Goal: Check status: Check status

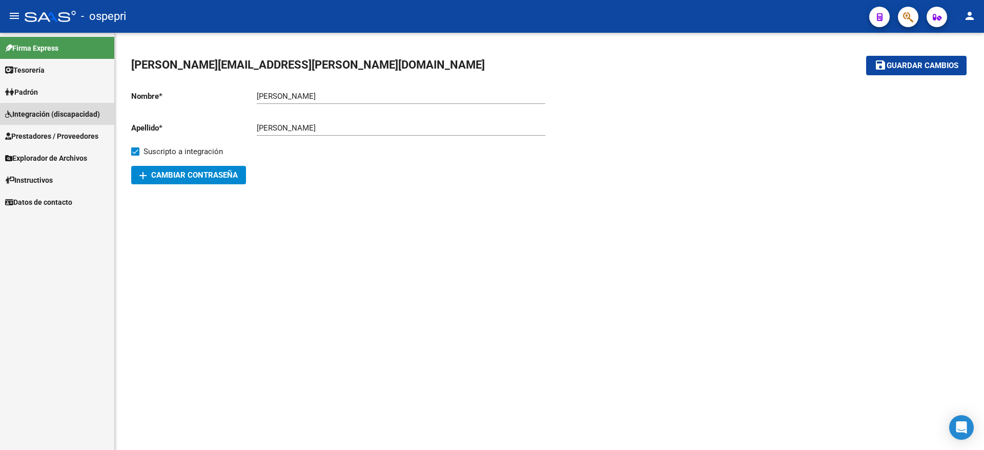
click at [68, 114] on span "Integración (discapacidad)" at bounding box center [52, 114] width 95 height 11
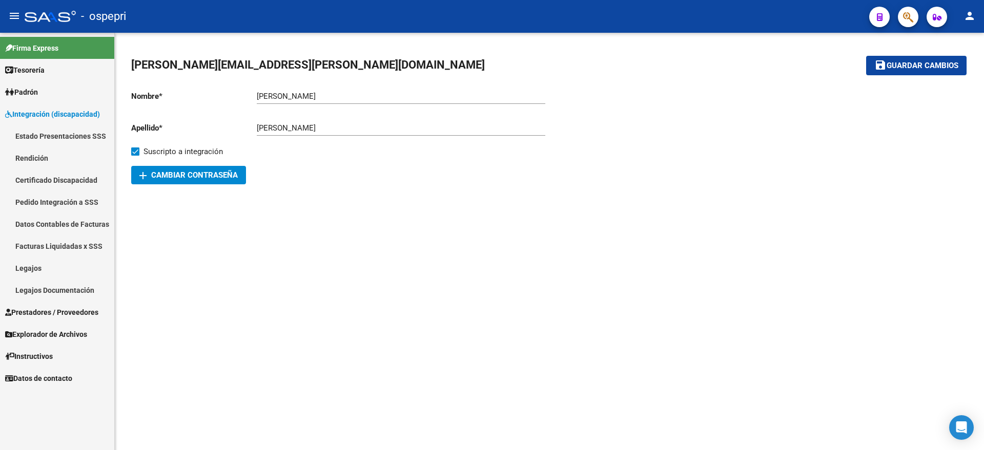
click at [37, 204] on link "Pedido Integración a SSS" at bounding box center [57, 202] width 114 height 22
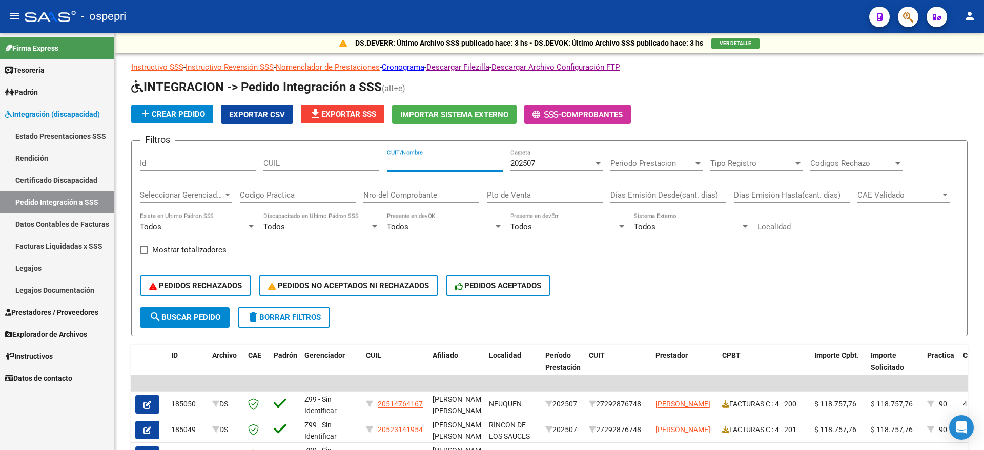
click at [452, 165] on input "CUIT/Nombre" at bounding box center [445, 163] width 116 height 9
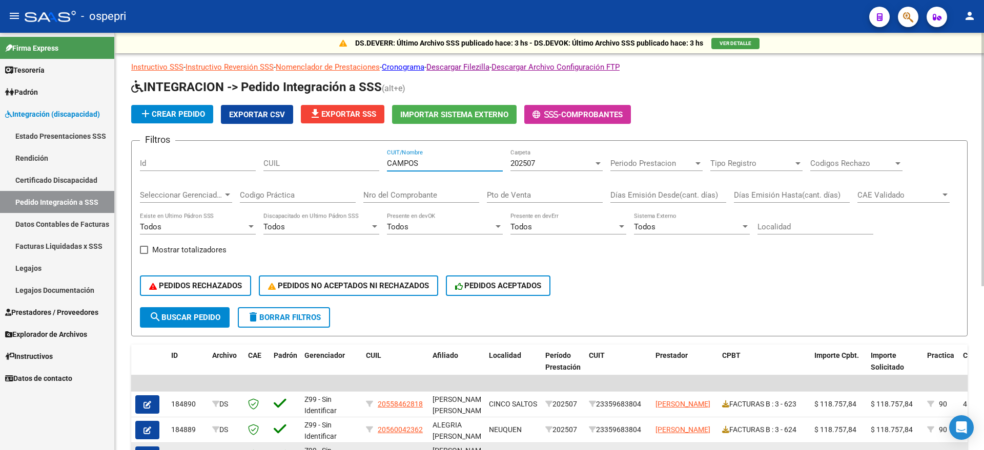
type input "CAMPOS"
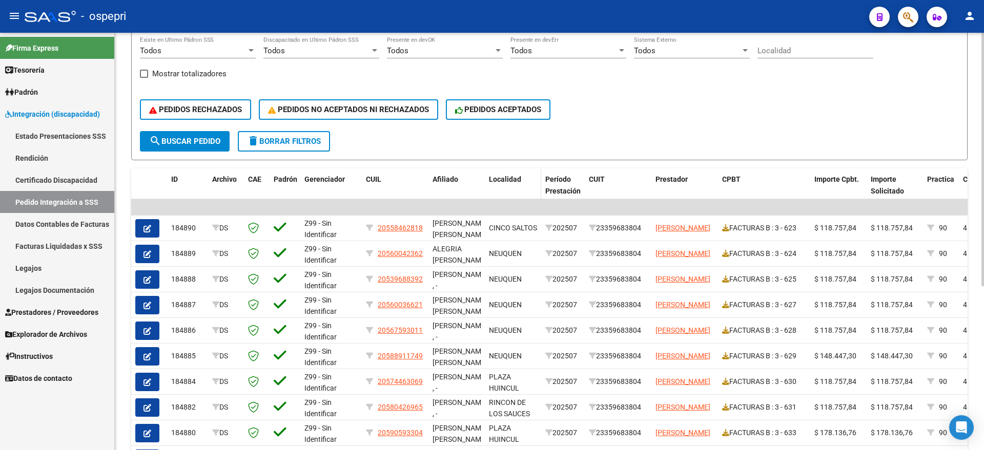
scroll to position [77, 0]
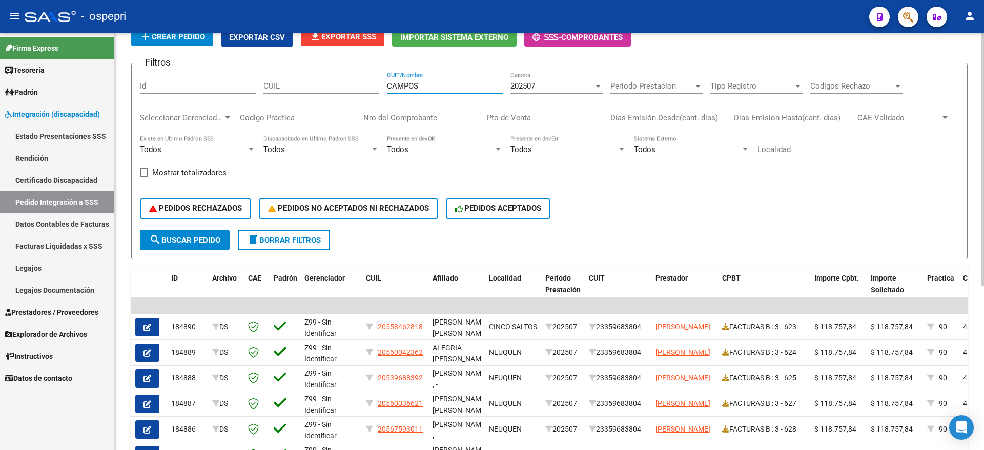
click at [415, 111] on div "Nro del Comprobante" at bounding box center [421, 114] width 116 height 22
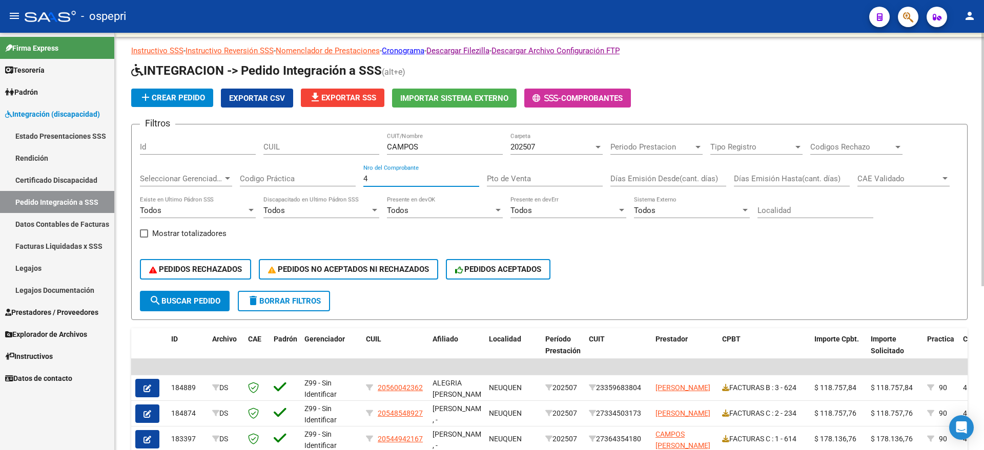
scroll to position [13, 0]
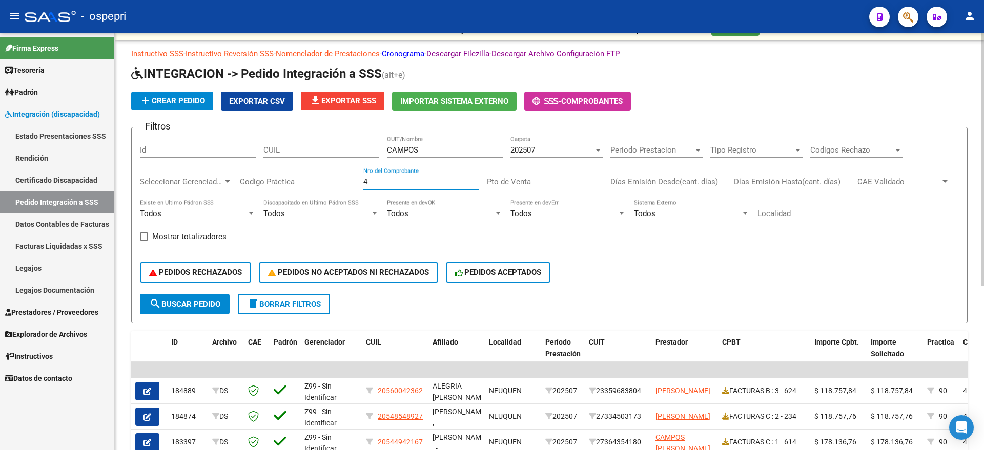
type input "4"
click at [430, 148] on input "CAMPOS" at bounding box center [445, 149] width 116 height 9
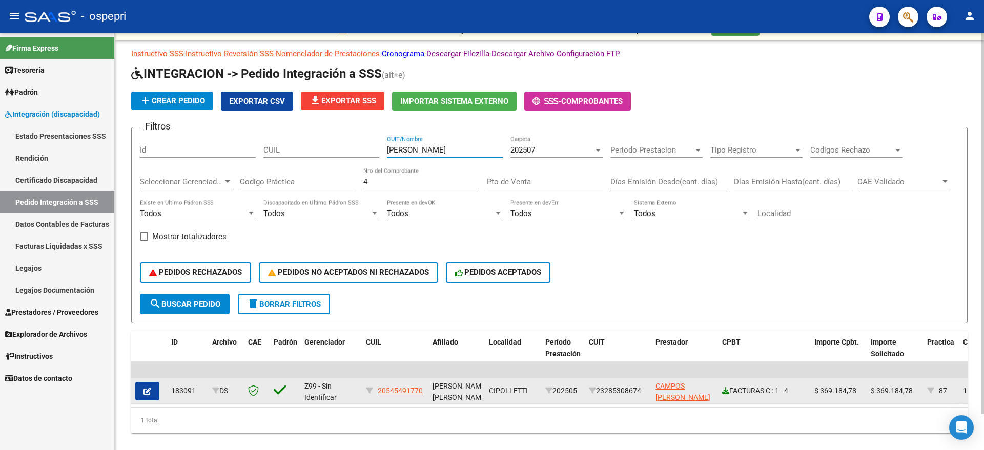
type input "[PERSON_NAME]"
click at [727, 389] on icon at bounding box center [725, 390] width 7 height 7
